Goal: Check status: Check status

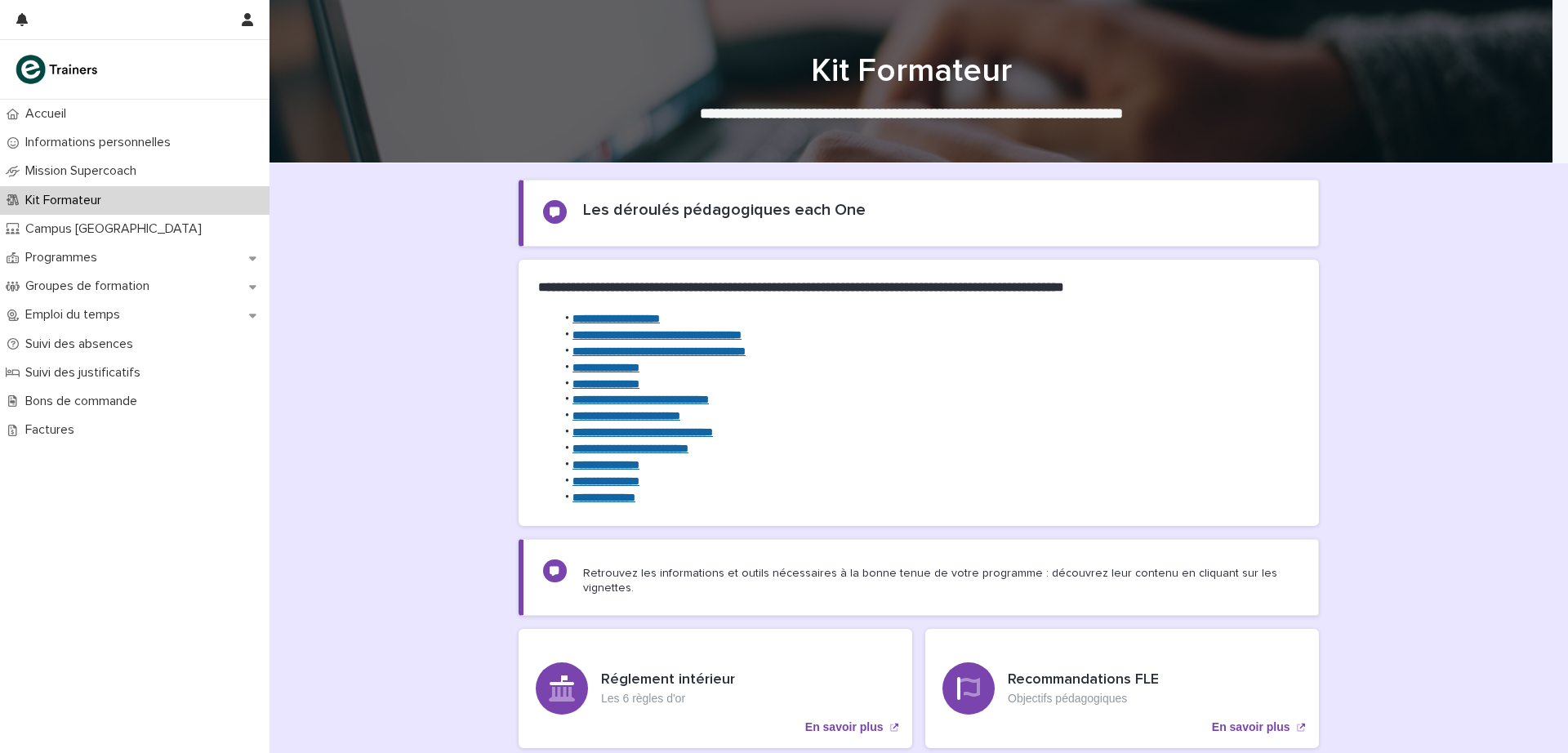
click at [87, 257] on p "Programmes" at bounding box center [64, 257] width 91 height 16
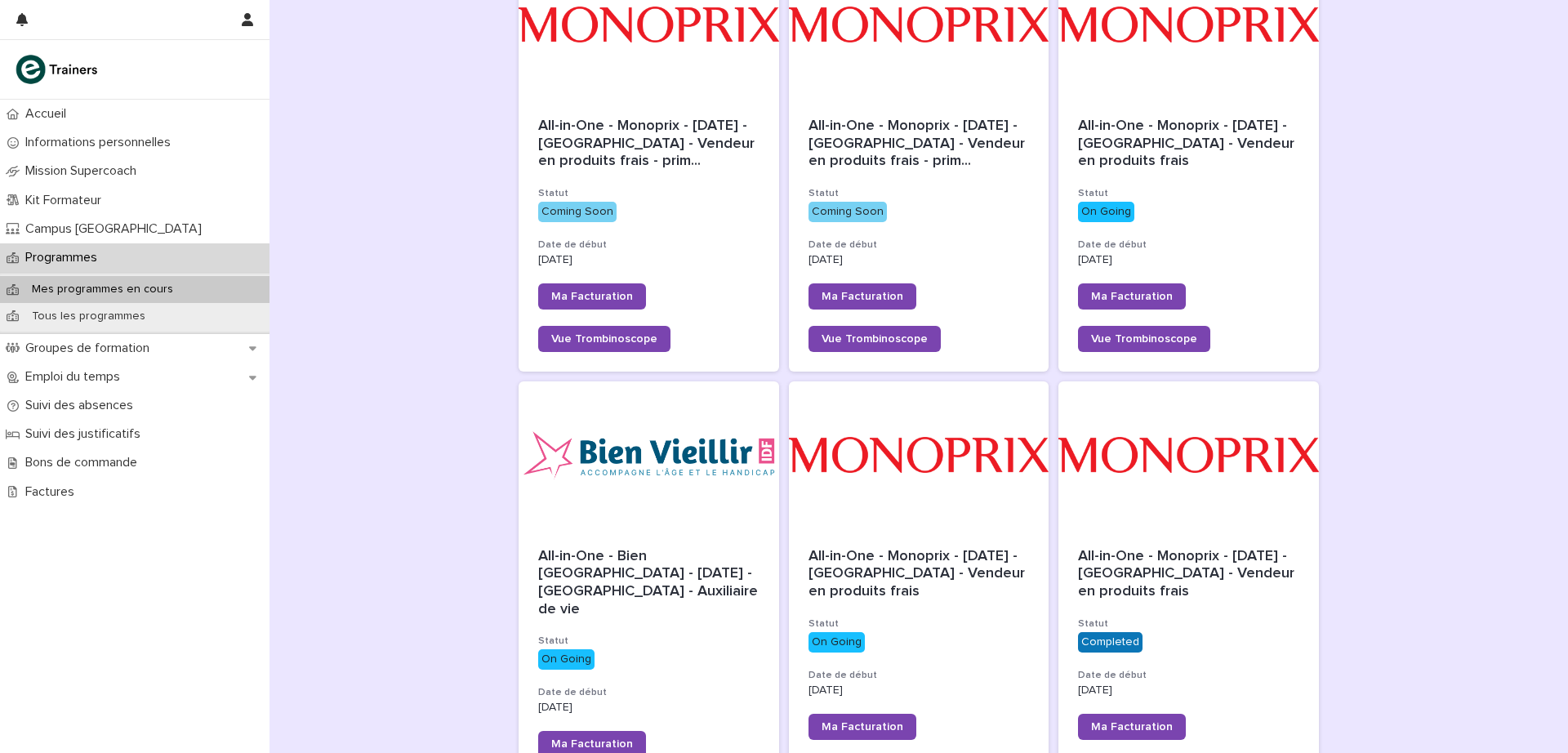
scroll to position [316, 0]
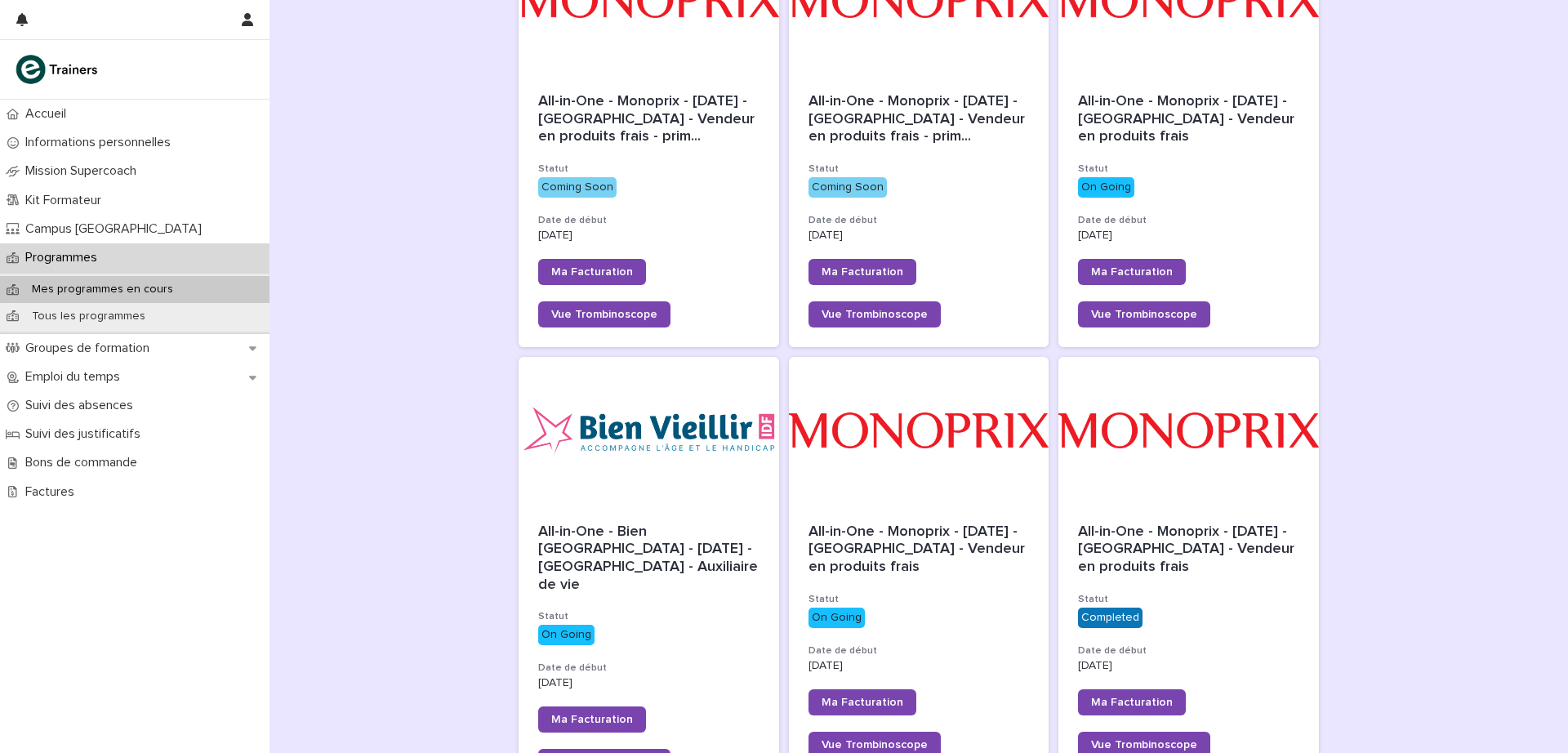
click at [987, 508] on div "All-in-One - Monoprix - [DATE] - [GEOGRAPHIC_DATA] - Vendeur en produits frais …" at bounding box center [919, 641] width 261 height 274
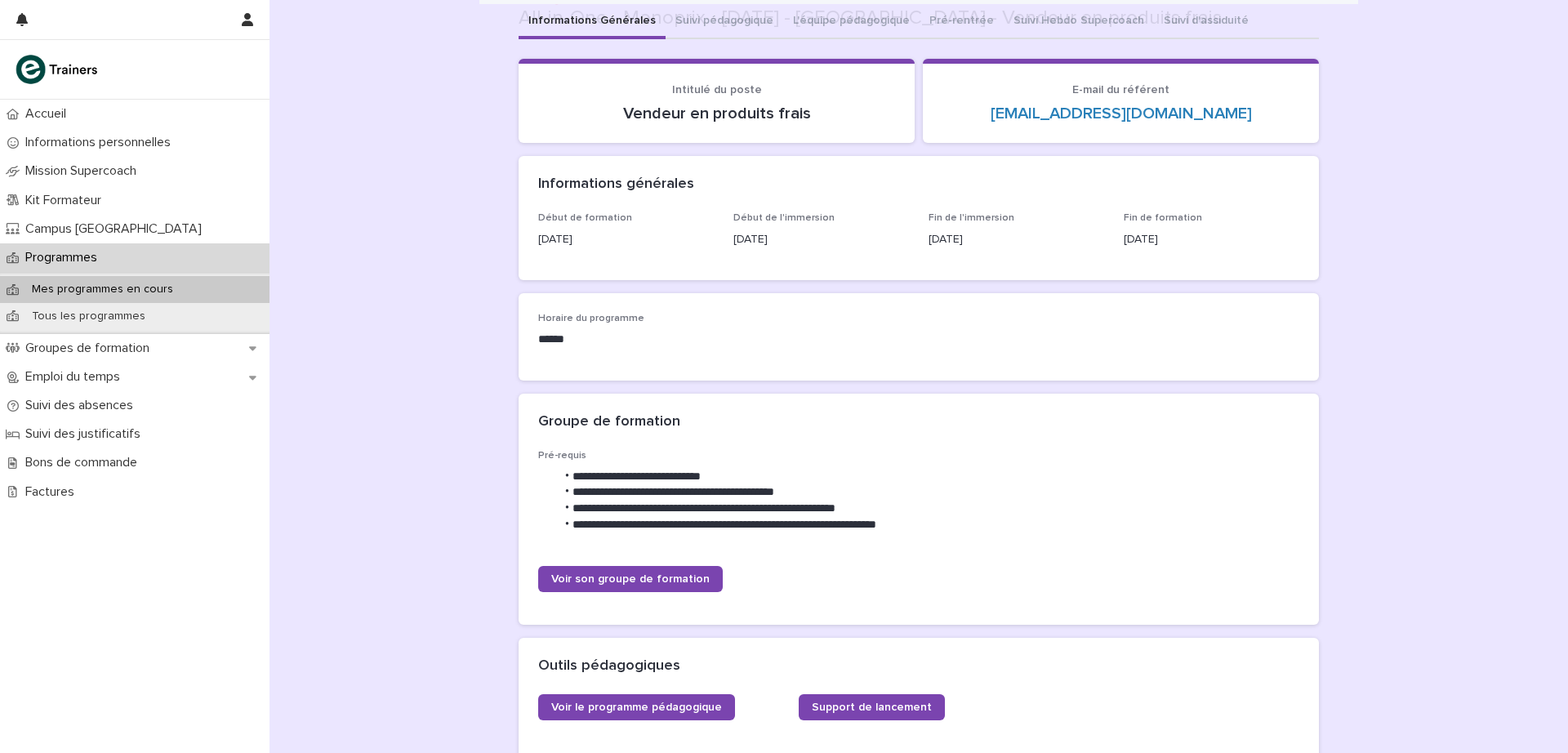
scroll to position [1189, 0]
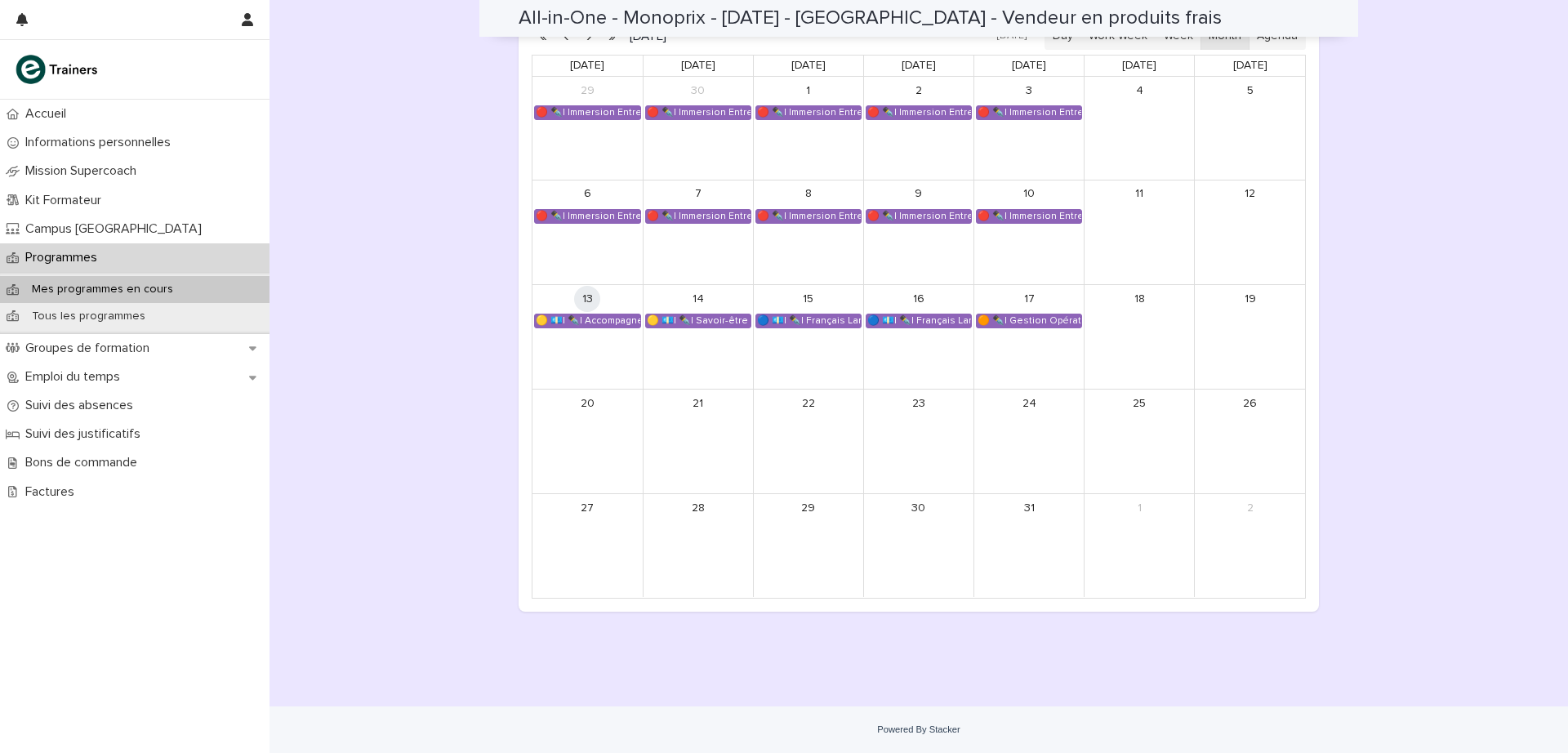
click at [1277, 525] on div "2" at bounding box center [1250, 545] width 110 height 103
click at [1030, 218] on div "🔴 ✒️| Immersion Entreprise - Immersion tutorée" at bounding box center [1029, 216] width 104 height 13
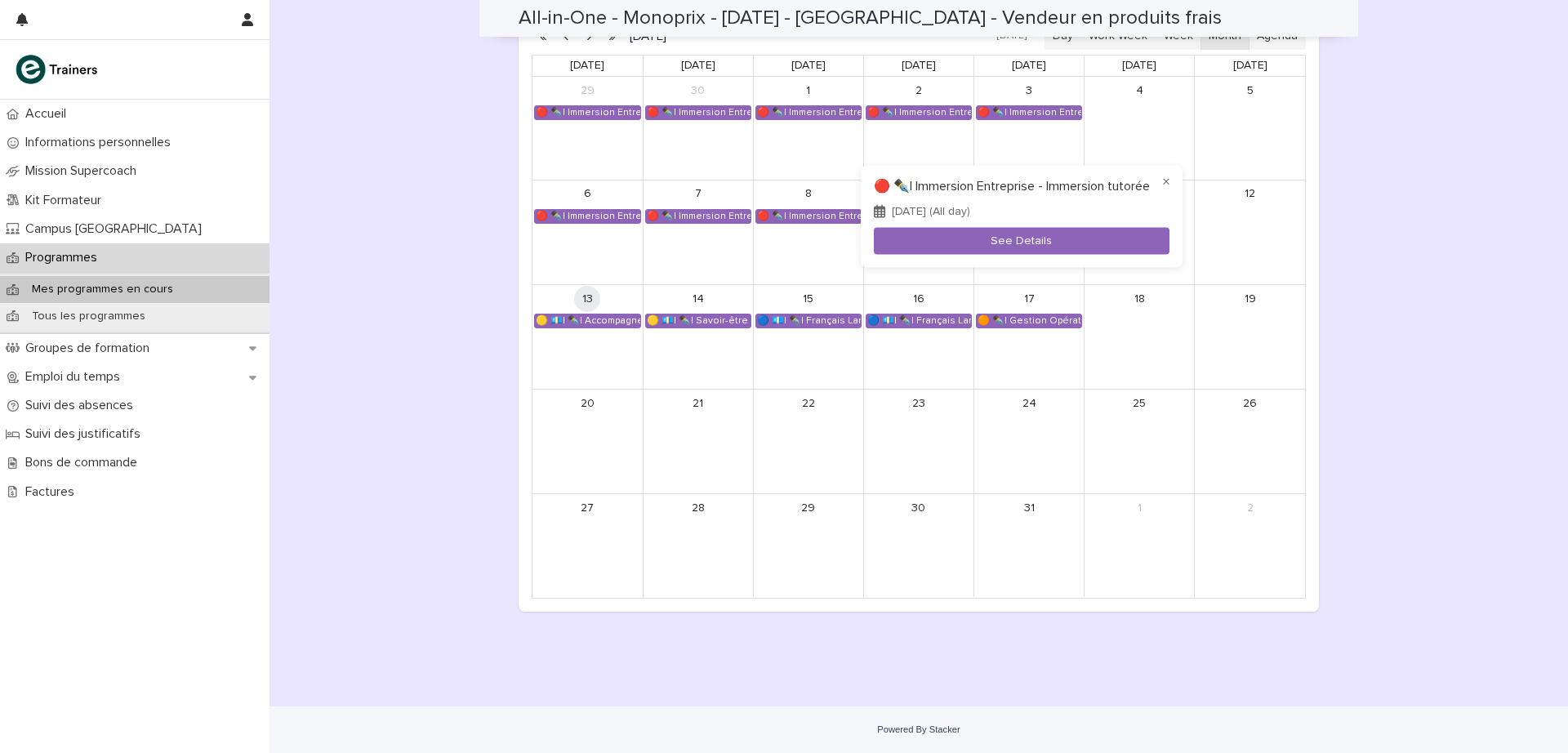
click at [1030, 252] on button "See Details" at bounding box center [1022, 241] width 296 height 27
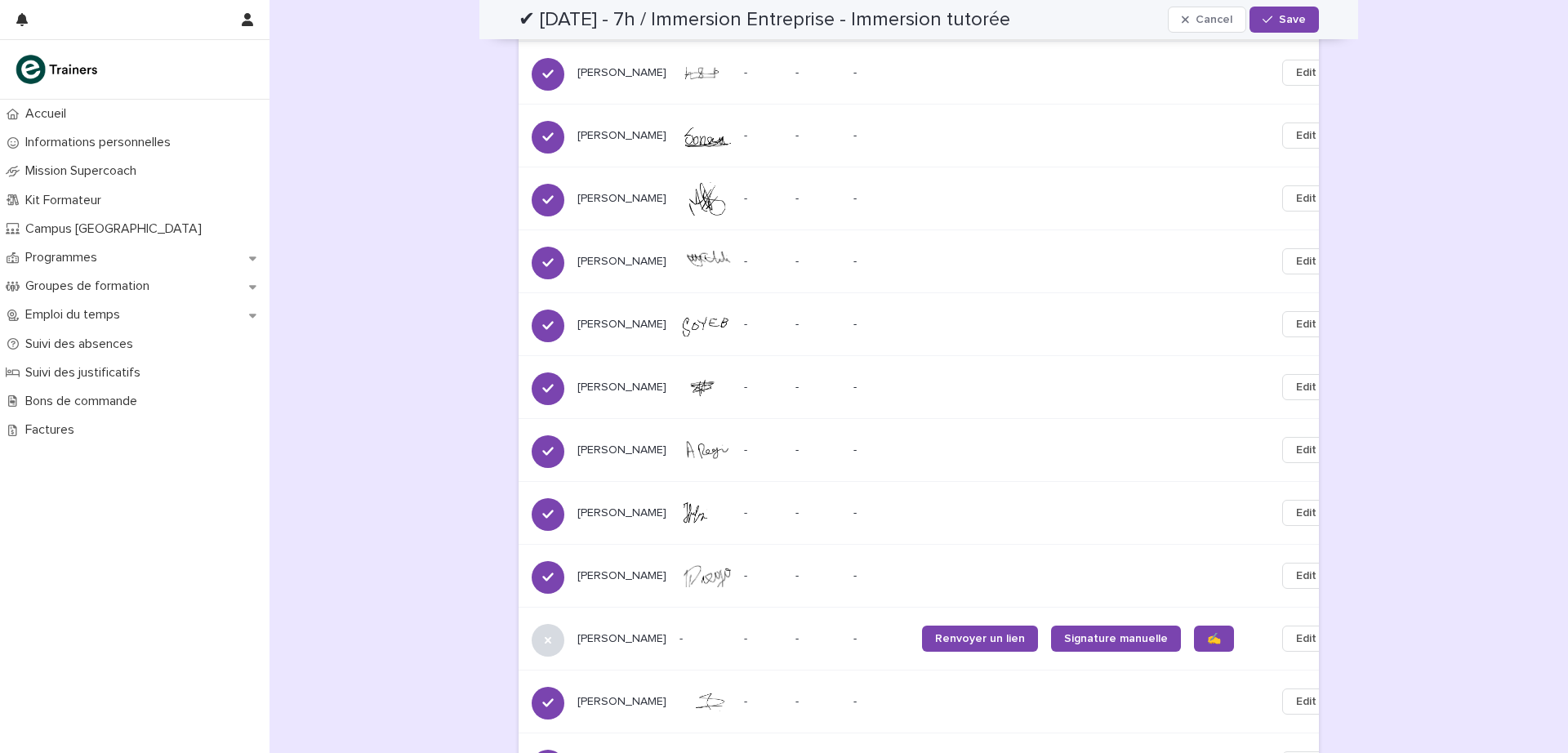
scroll to position [2423, 0]
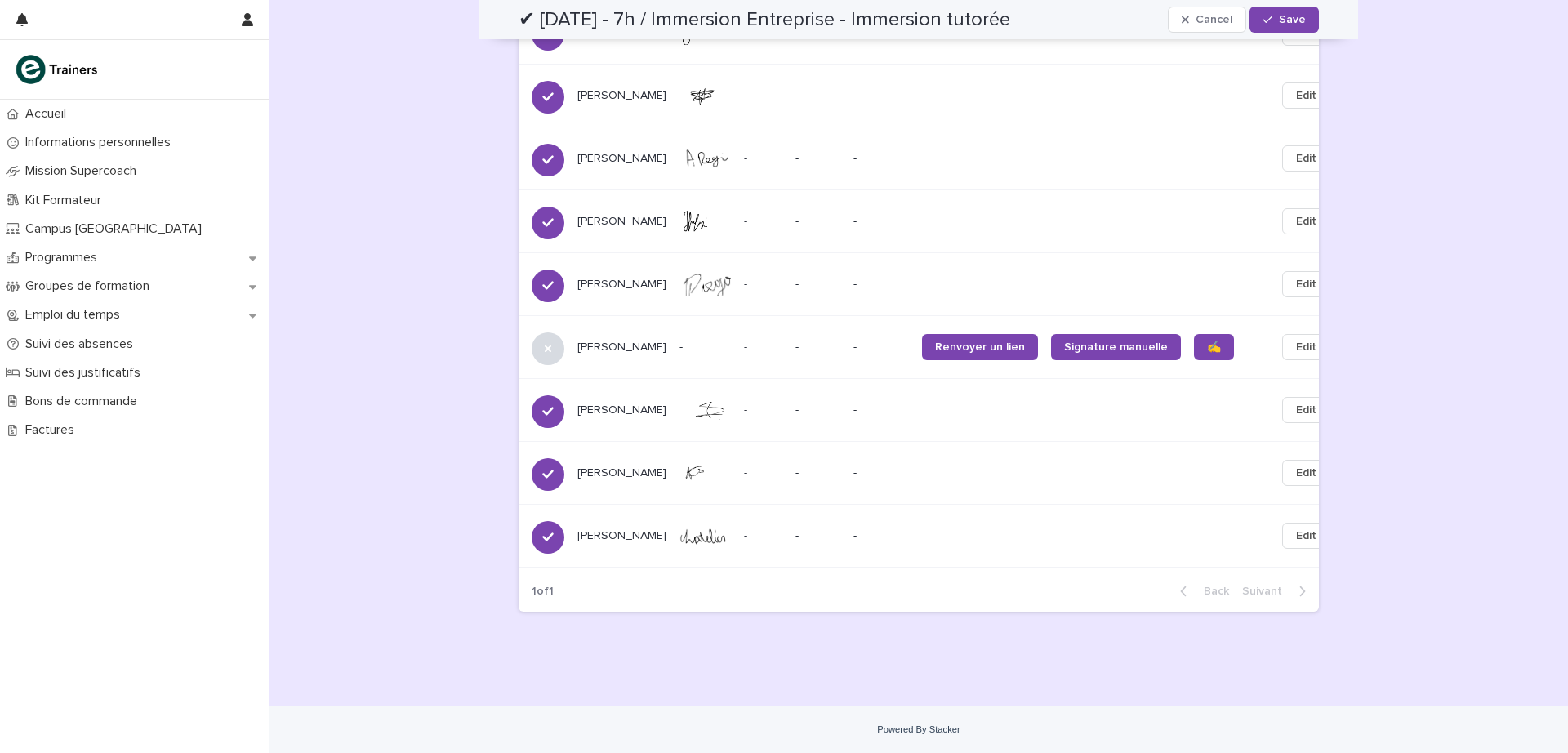
click at [1194, 351] on link "✍️" at bounding box center [1214, 347] width 40 height 26
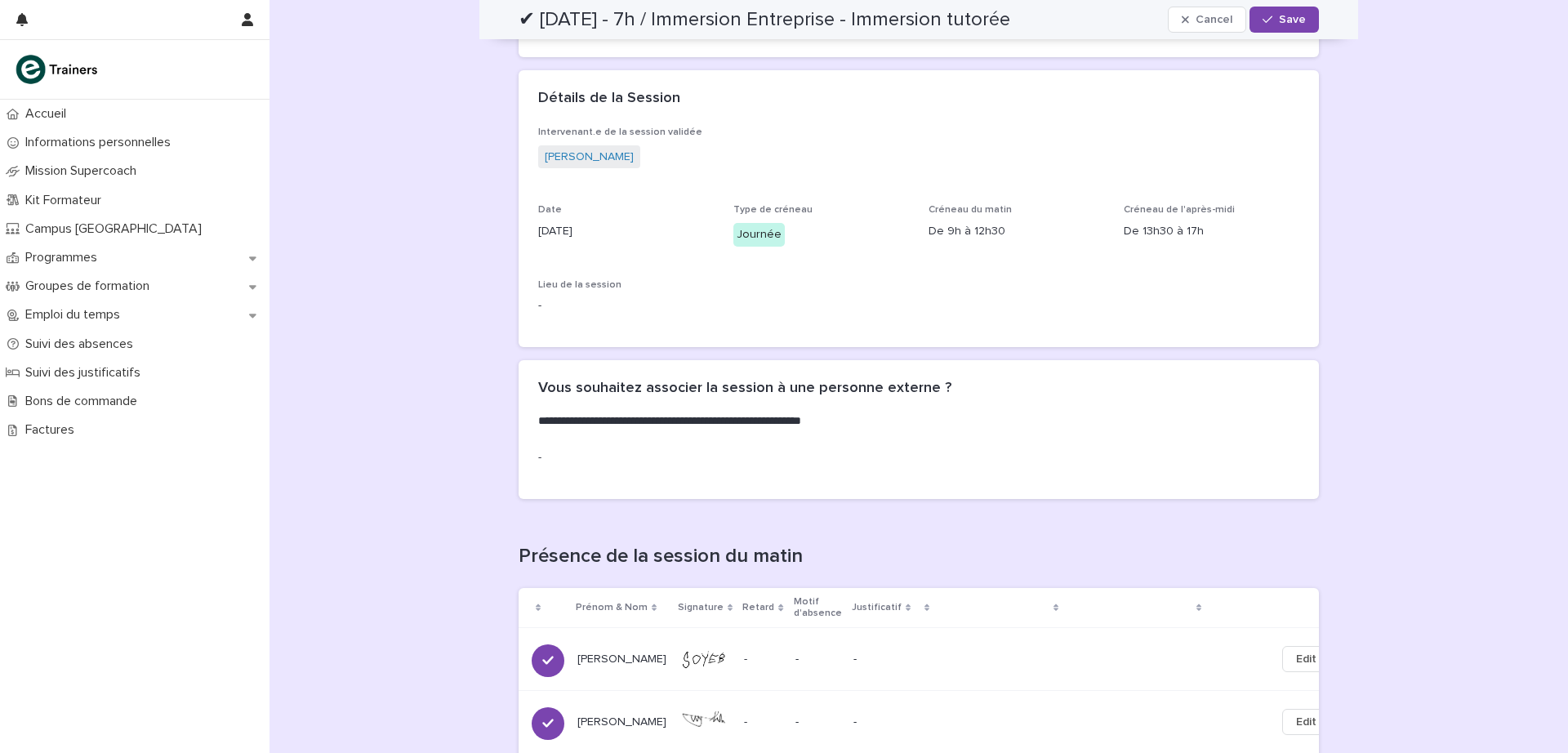
scroll to position [0, 0]
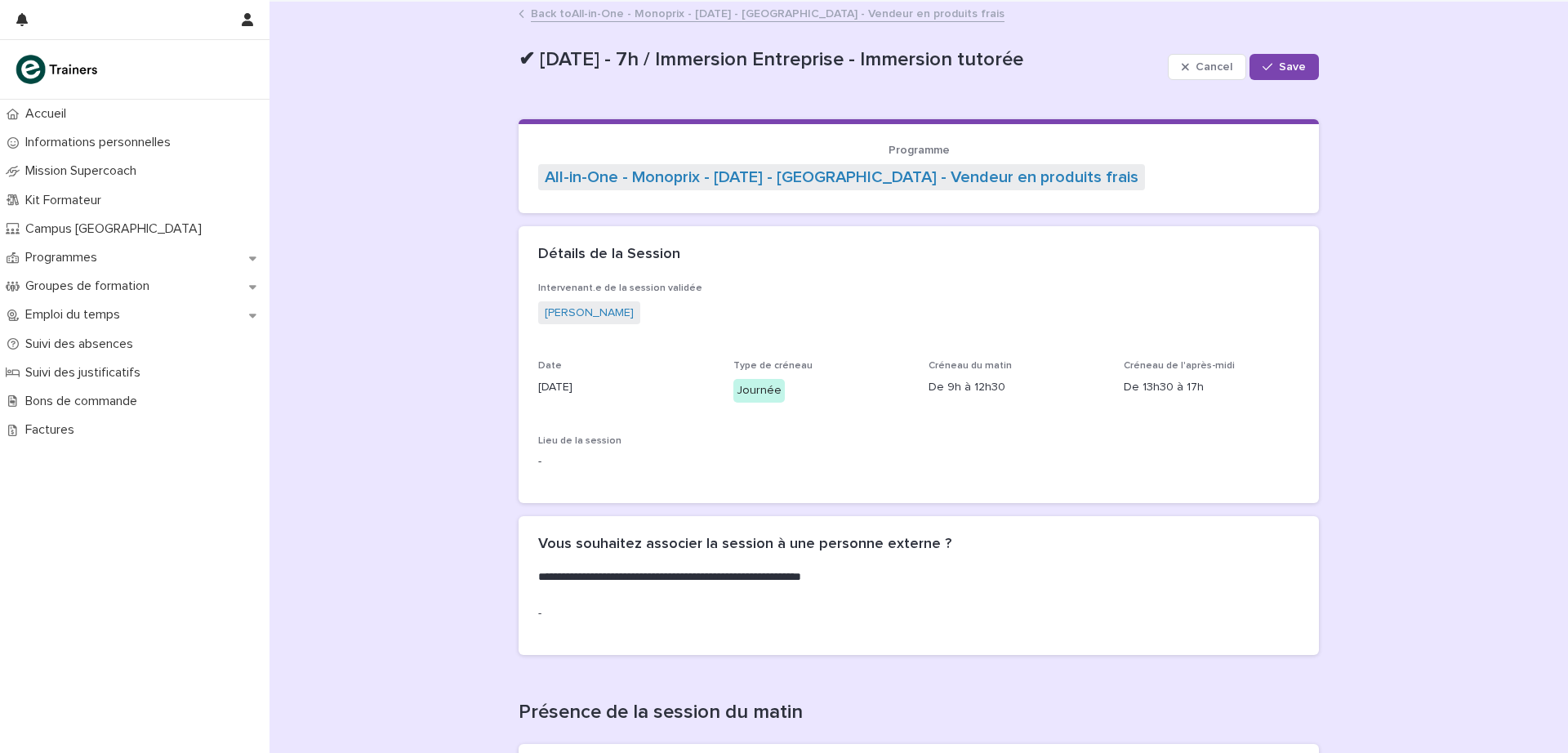
click at [1288, 64] on span "Save" at bounding box center [1292, 66] width 27 height 11
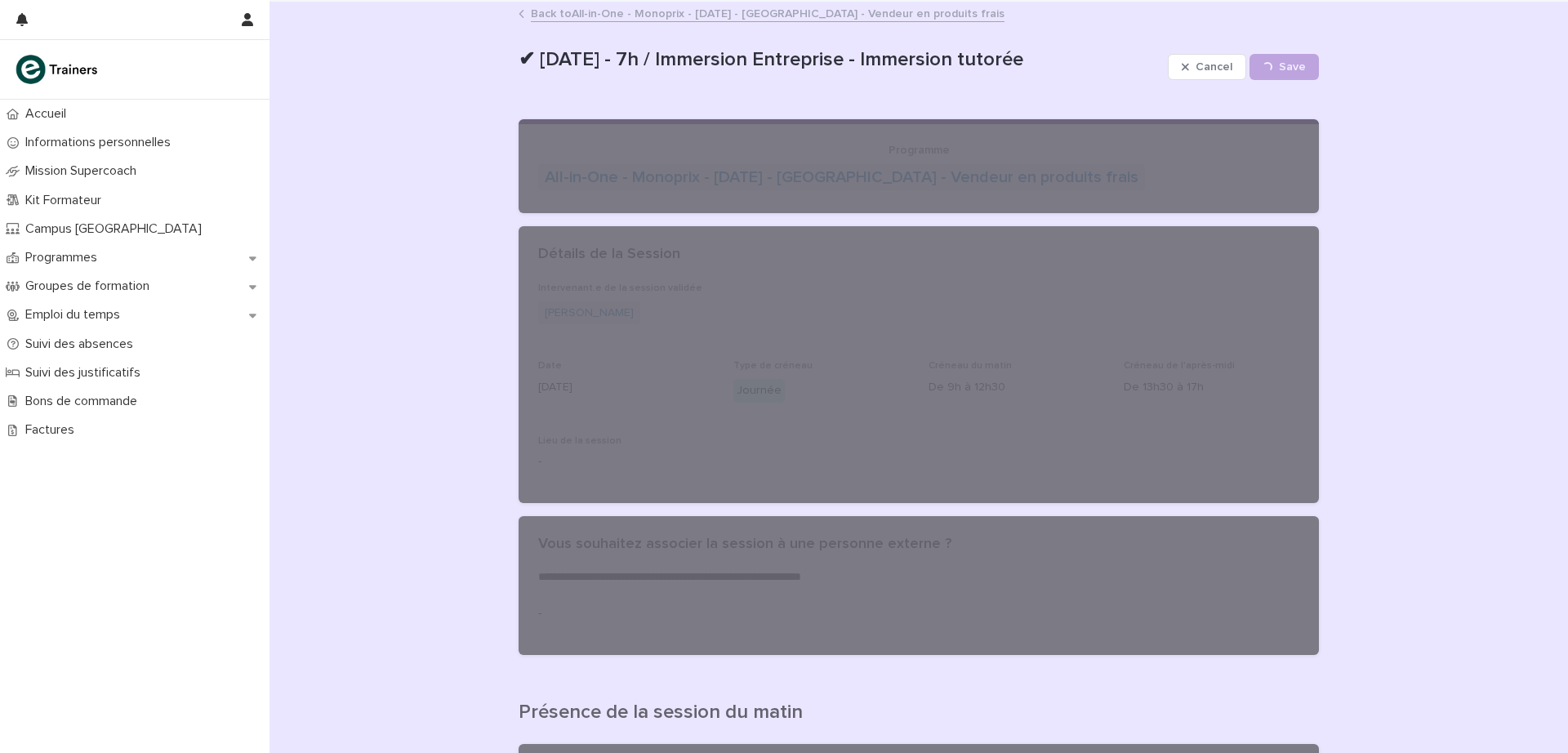
click at [907, 37] on div "✔ [DATE] - 7h / Immersion Entreprise - Immersion tutorée Cancel Loading... Save" at bounding box center [918, 66] width 801 height 65
